Goal: Transaction & Acquisition: Download file/media

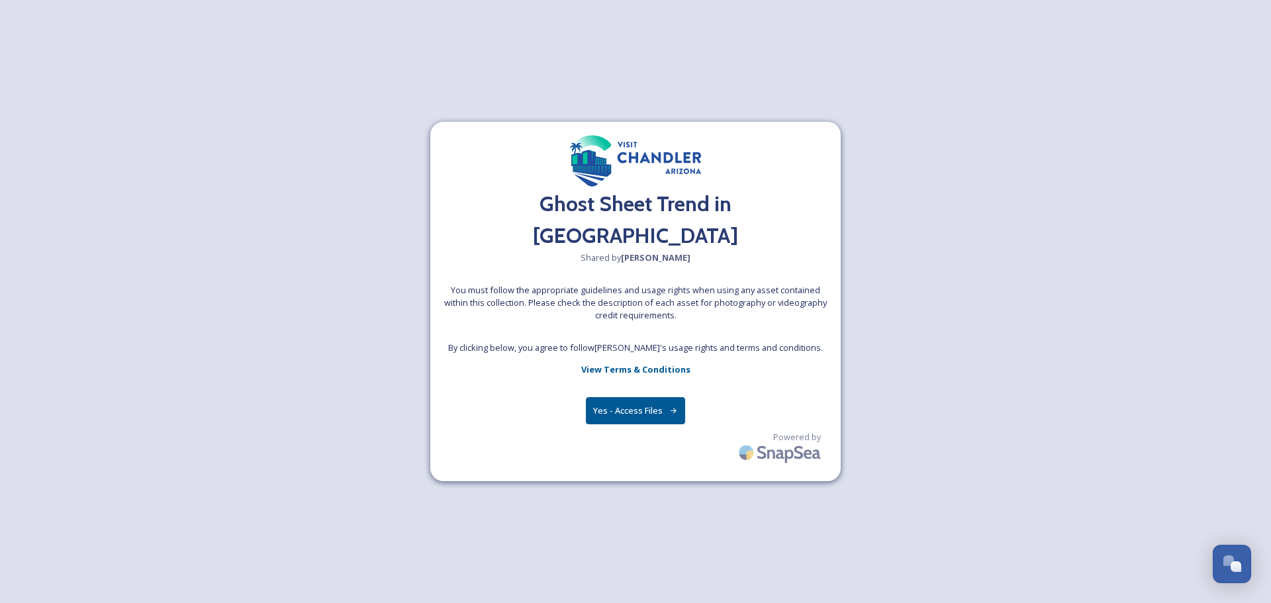
click at [634, 397] on button "Yes - Access Files" at bounding box center [635, 410] width 99 height 27
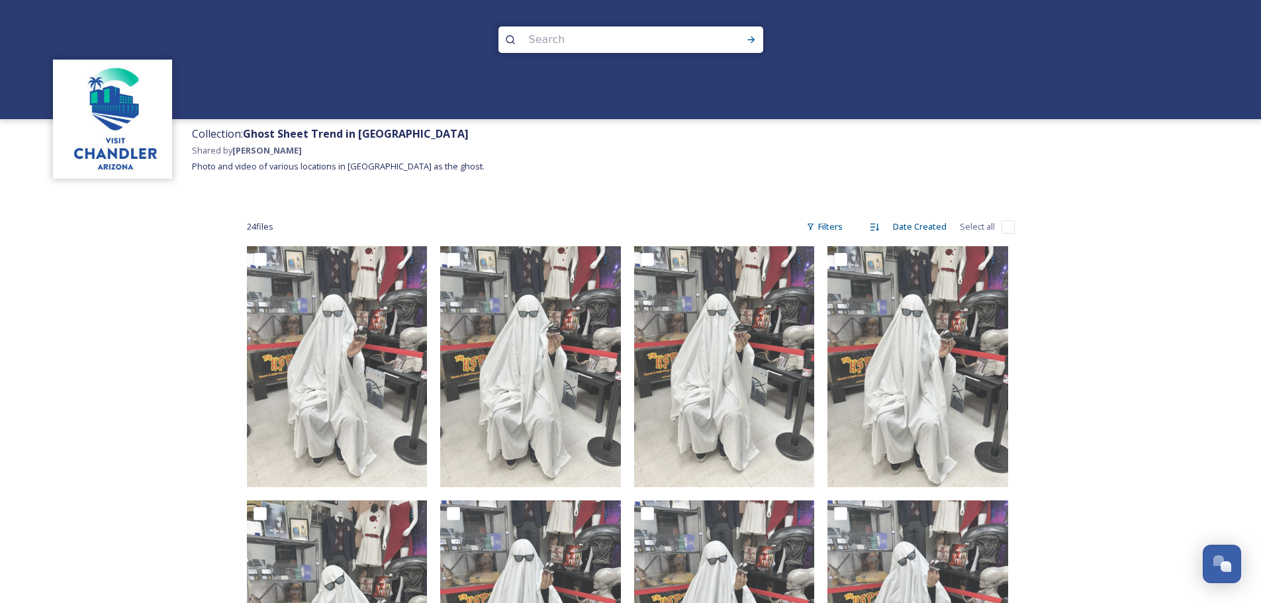
click at [254, 221] on span "24 file s" at bounding box center [260, 226] width 26 height 13
click at [1000, 227] on div "24 file s Filters Date Created Select all" at bounding box center [631, 227] width 768 height 26
click at [1005, 226] on input "checkbox" at bounding box center [1008, 226] width 13 height 13
checkbox input "true"
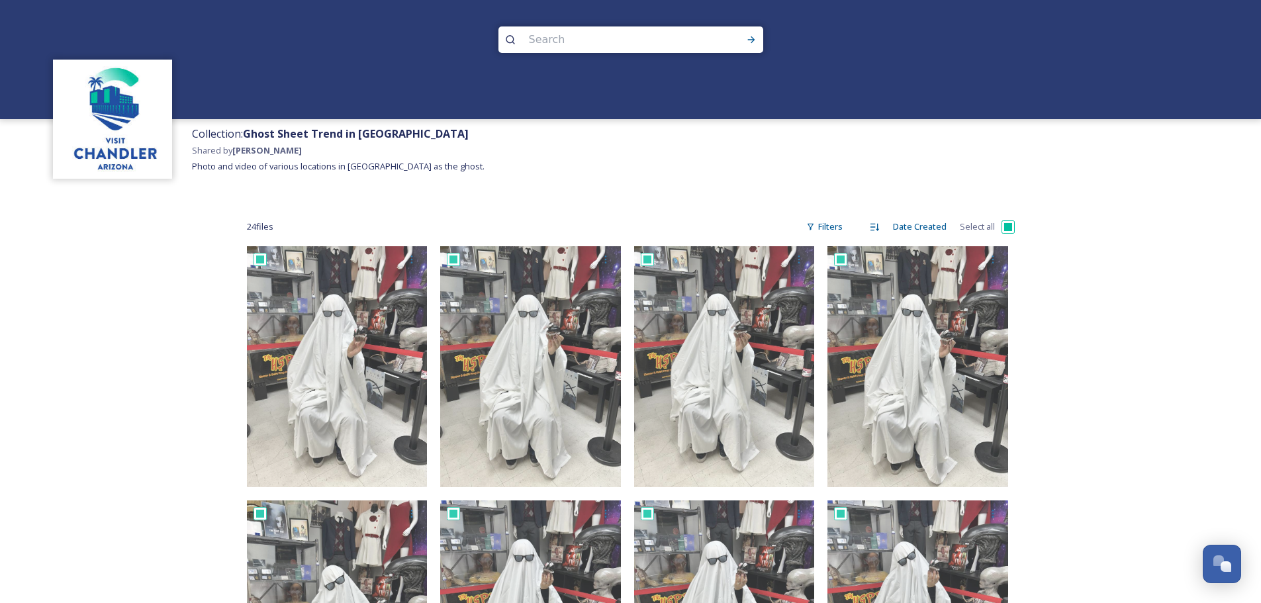
checkbox input "true"
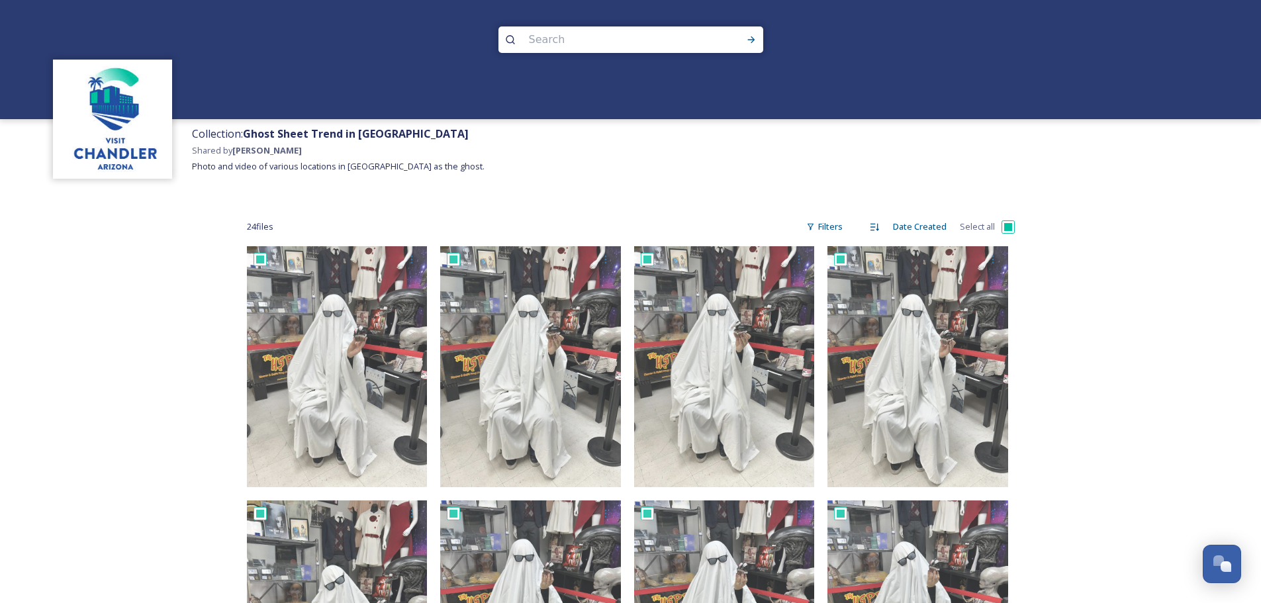
checkbox input "true"
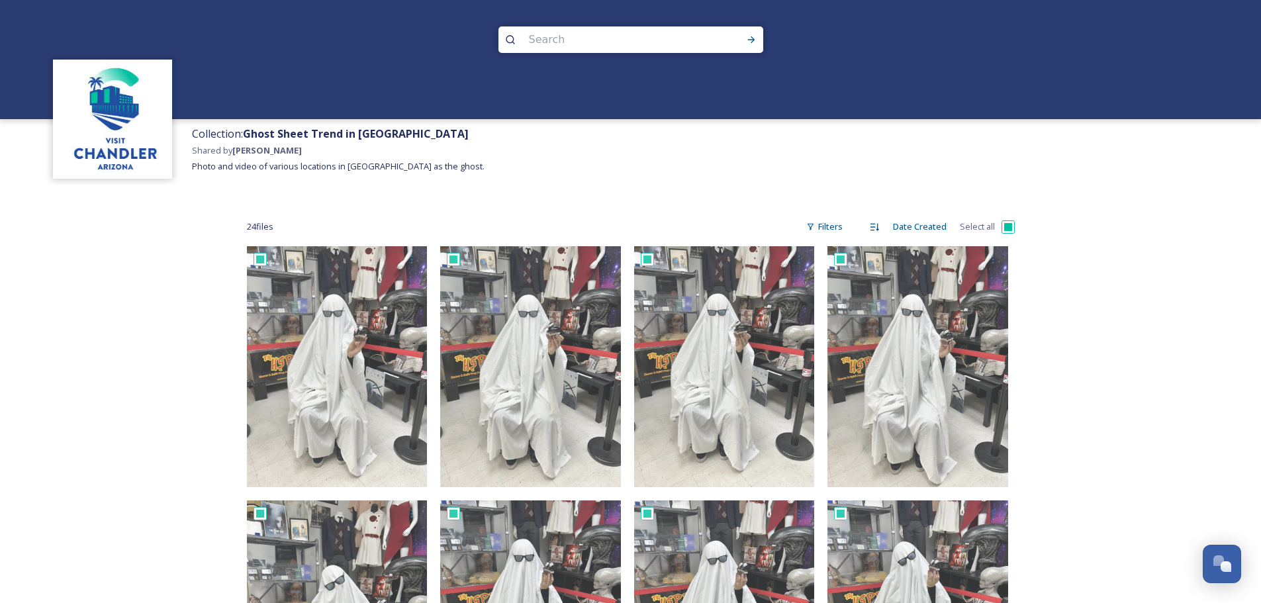
checkbox input "true"
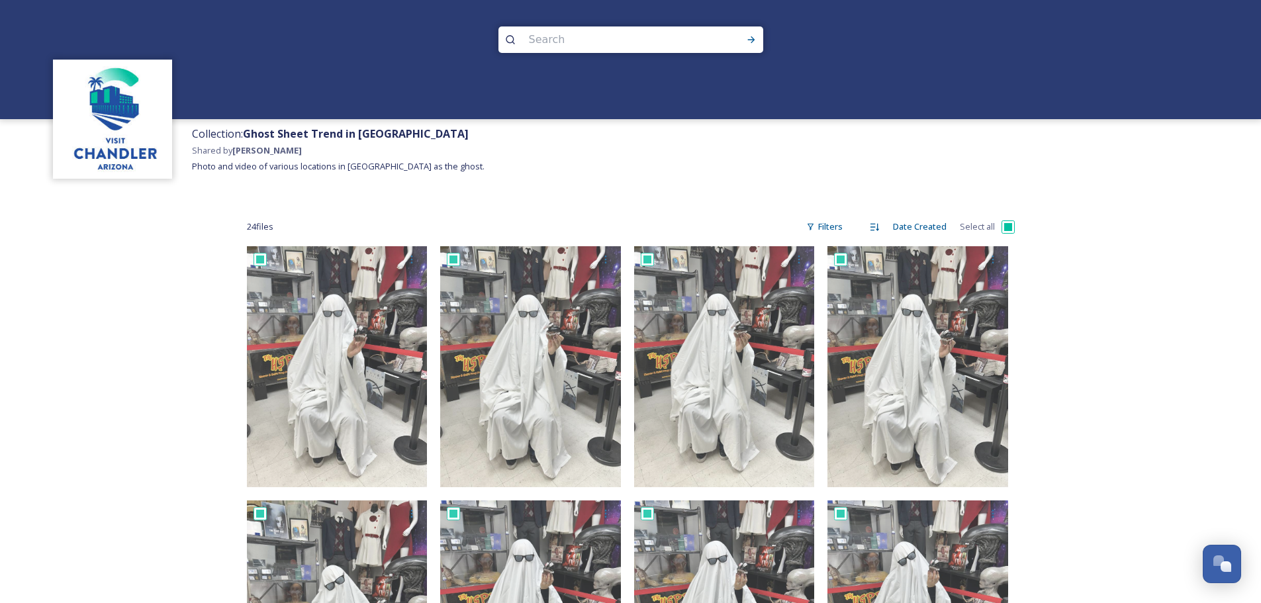
checkbox input "true"
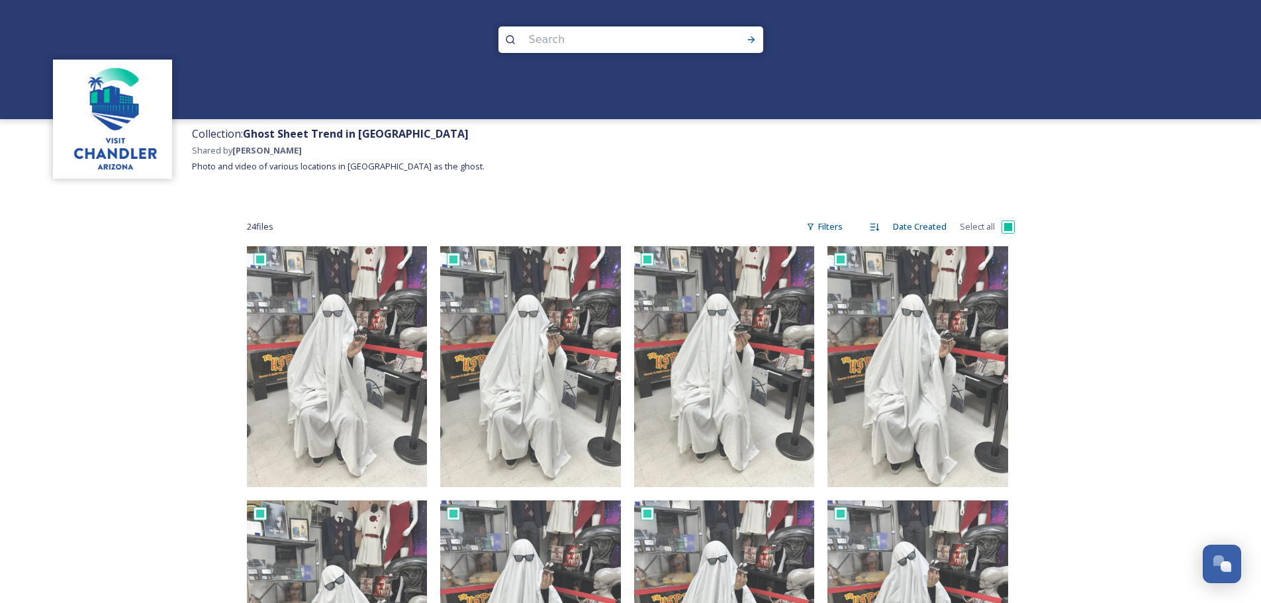
checkbox input "true"
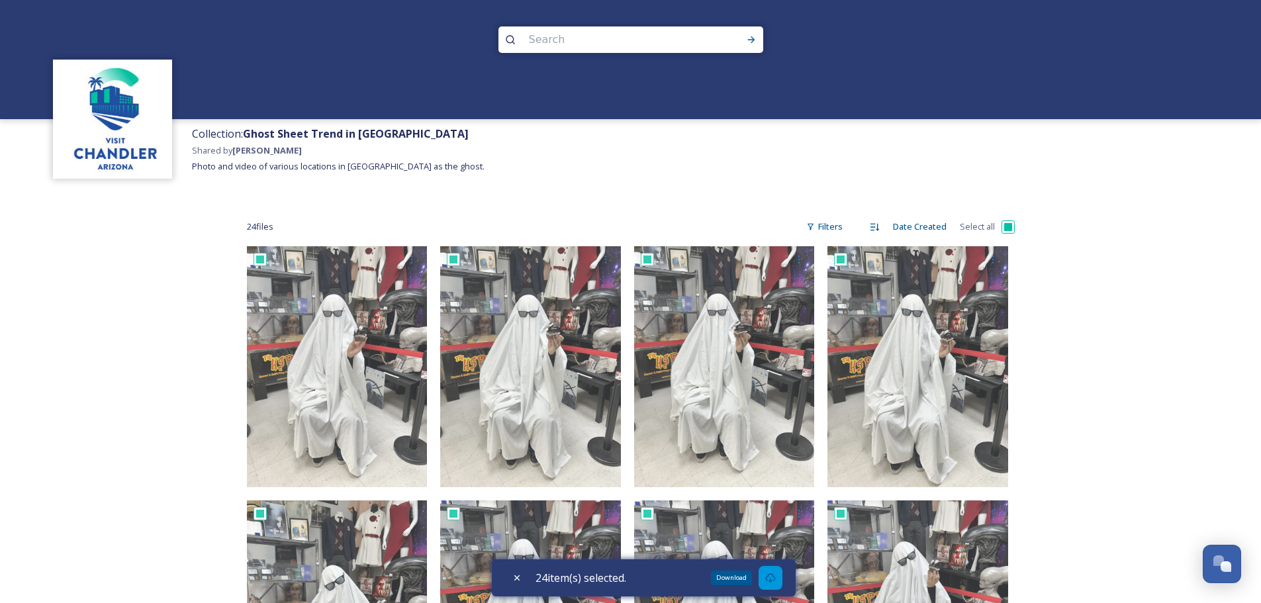
click at [776, 578] on icon at bounding box center [770, 578] width 11 height 11
click at [776, 577] on icon at bounding box center [770, 578] width 11 height 11
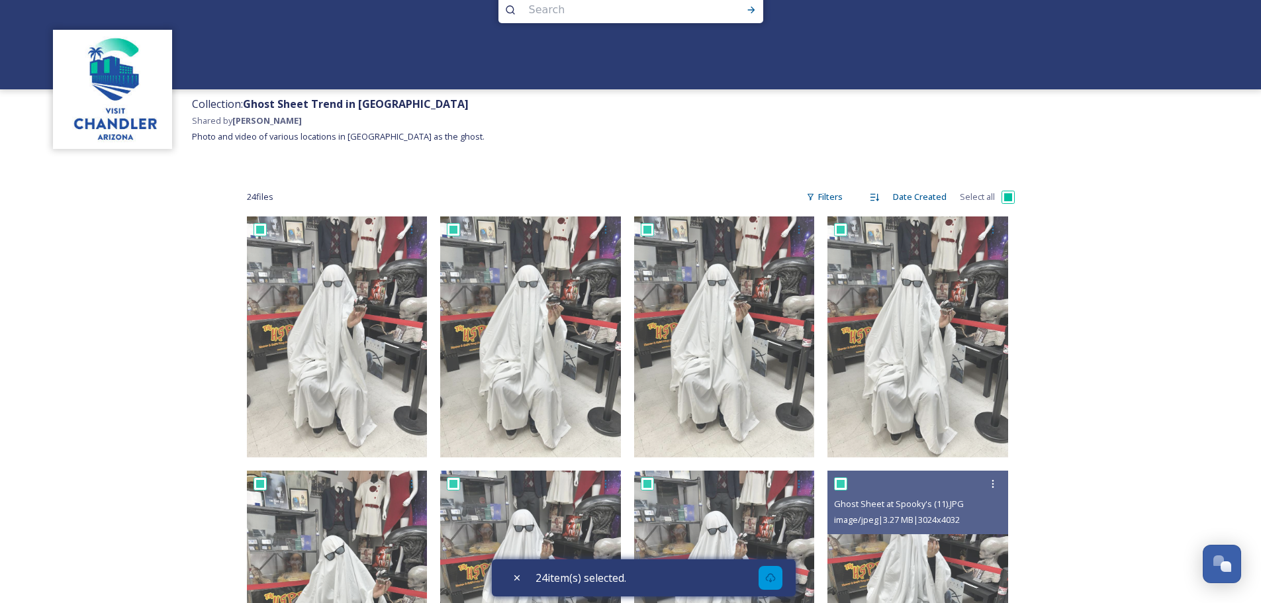
scroll to position [397, 0]
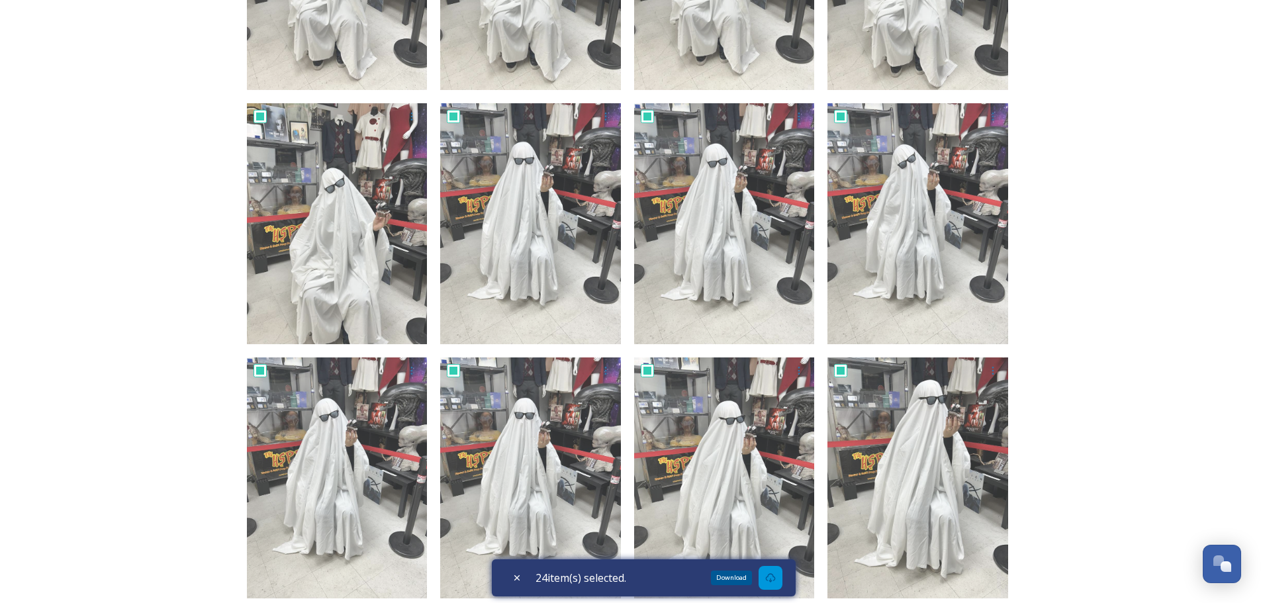
click at [767, 581] on div "Download" at bounding box center [771, 578] width 24 height 24
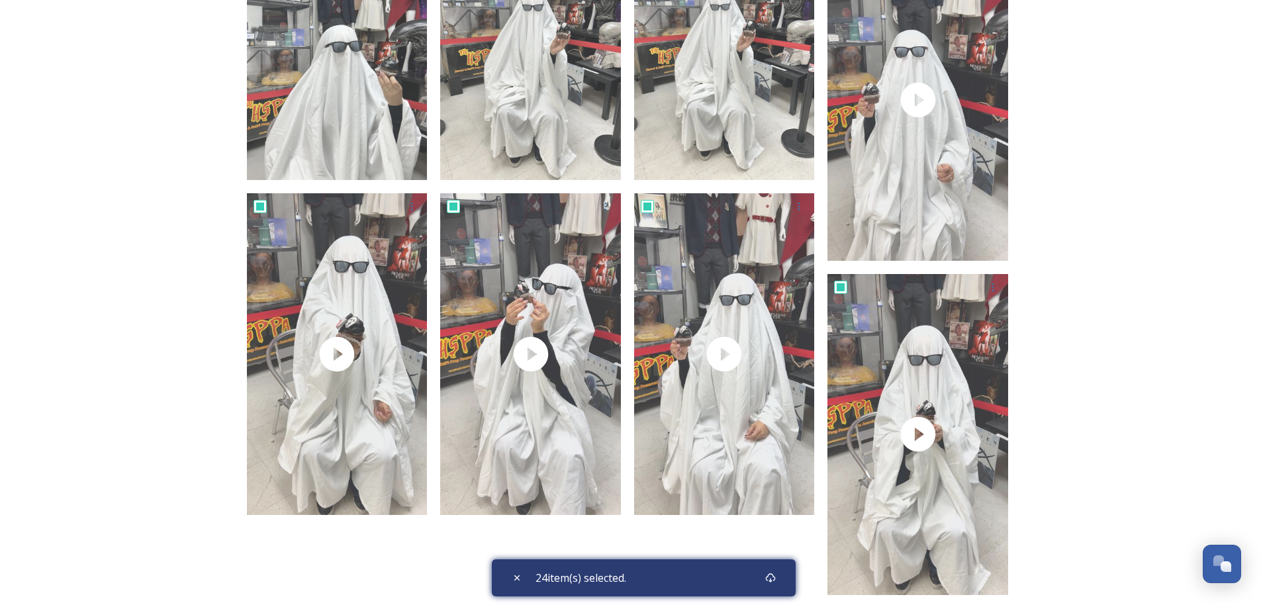
scroll to position [1392, 0]
